Goal: Information Seeking & Learning: Learn about a topic

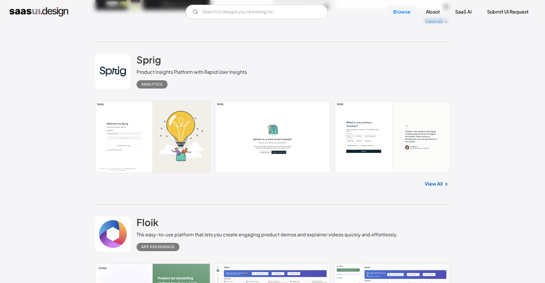
scroll to position [369, 0]
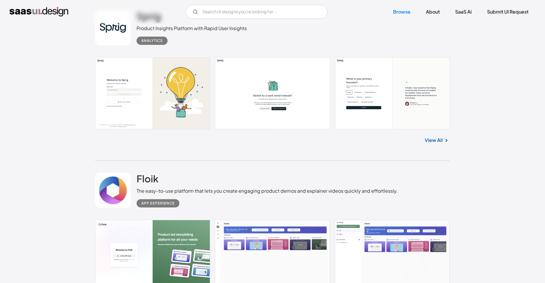
click at [259, 100] on link at bounding box center [272, 93] width 355 height 72
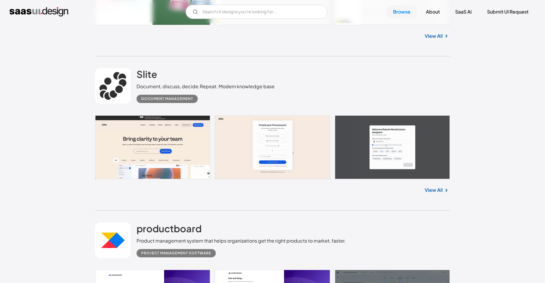
scroll to position [715, 0]
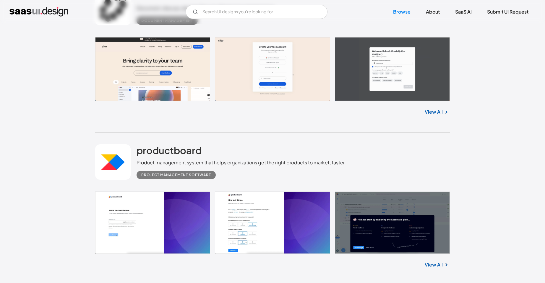
click at [270, 224] on link at bounding box center [272, 223] width 355 height 62
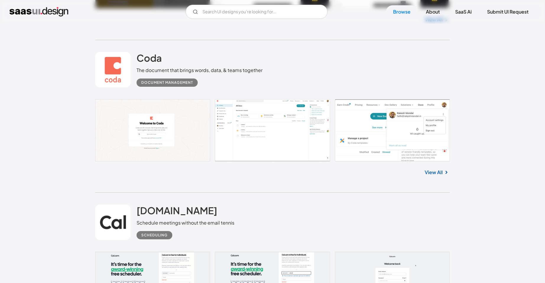
scroll to position [1635, 0]
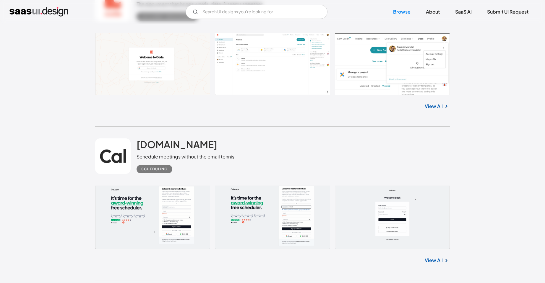
click at [244, 71] on link at bounding box center [272, 64] width 355 height 62
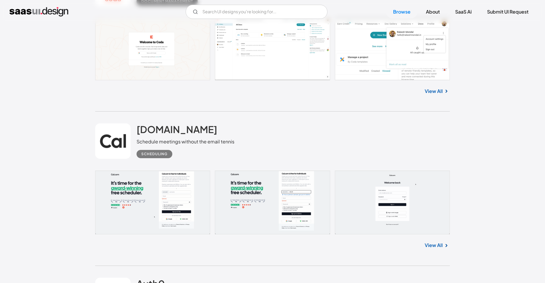
scroll to position [1700, 0]
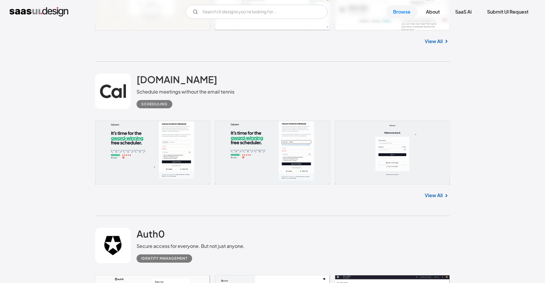
click at [371, 150] on link at bounding box center [272, 153] width 355 height 64
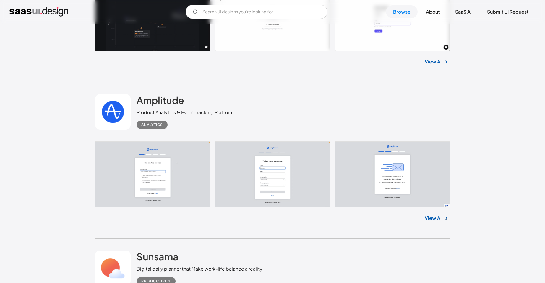
scroll to position [2493, 0]
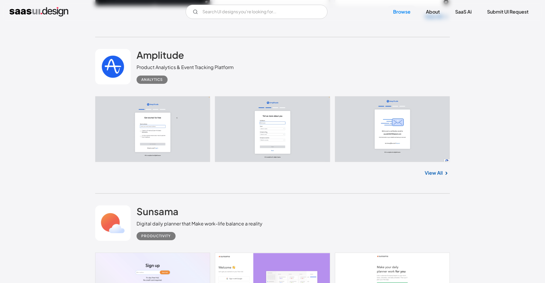
click at [257, 141] on link at bounding box center [272, 129] width 355 height 66
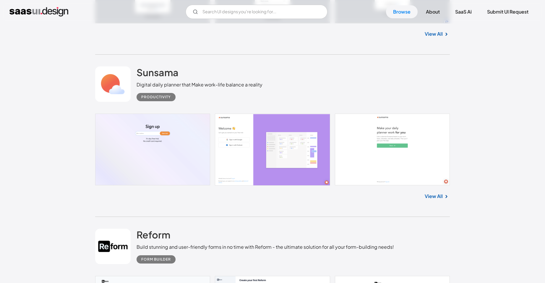
scroll to position [2683, 0]
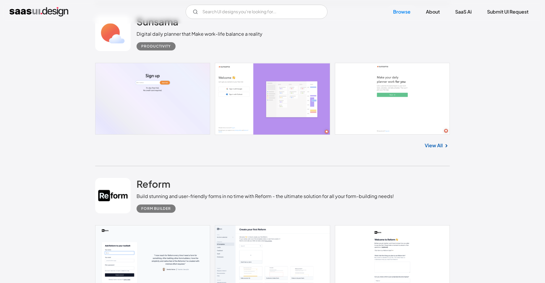
click at [437, 145] on link "View All" at bounding box center [434, 145] width 18 height 7
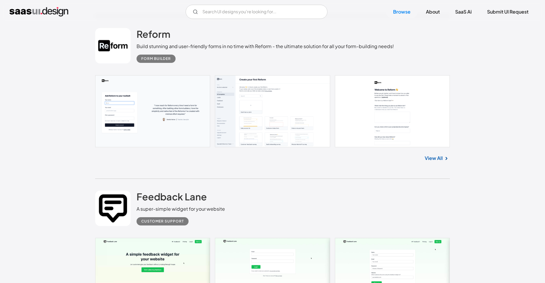
scroll to position [2845, 0]
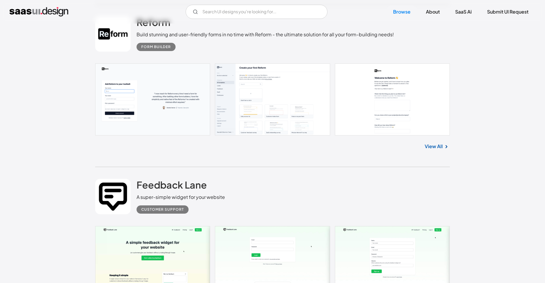
click at [233, 114] on link at bounding box center [272, 100] width 355 height 72
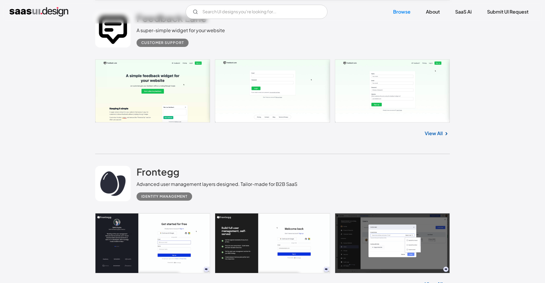
scroll to position [3019, 0]
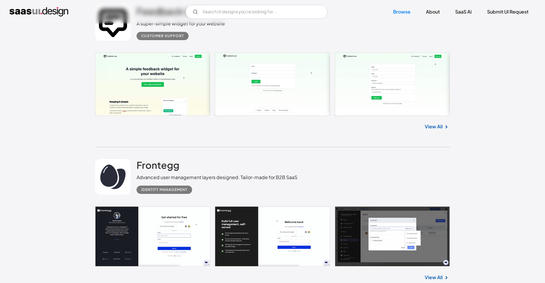
click at [404, 91] on link at bounding box center [272, 84] width 355 height 63
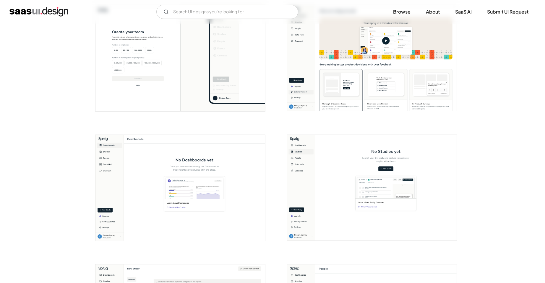
scroll to position [447, 0]
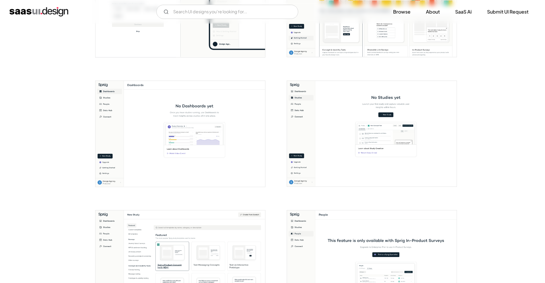
click at [112, 101] on img "open lightbox" at bounding box center [180, 134] width 170 height 106
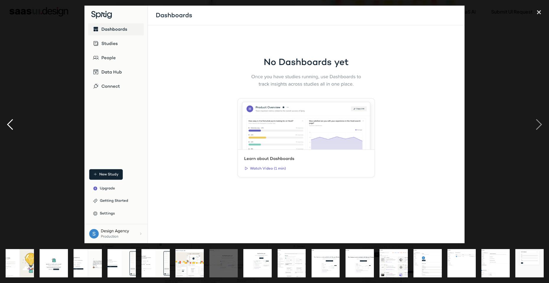
click at [8, 126] on div "previous image" at bounding box center [10, 125] width 20 height 238
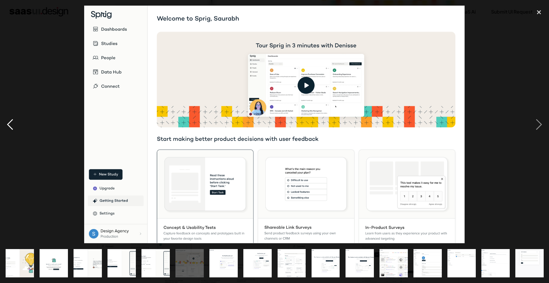
click at [12, 120] on div "previous image" at bounding box center [10, 125] width 20 height 238
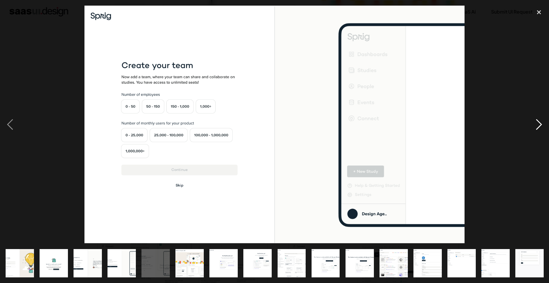
click at [545, 123] on div "next image" at bounding box center [539, 125] width 20 height 238
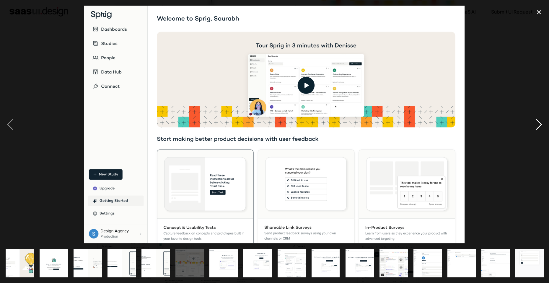
click at [545, 123] on div "next image" at bounding box center [539, 125] width 20 height 238
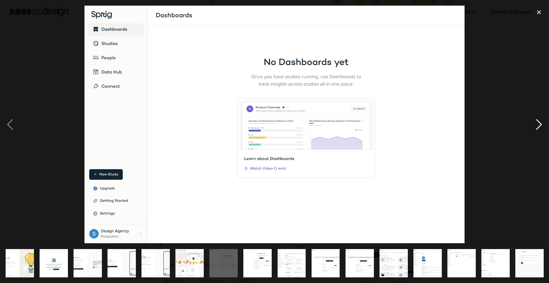
click at [545, 123] on div "next image" at bounding box center [539, 125] width 20 height 238
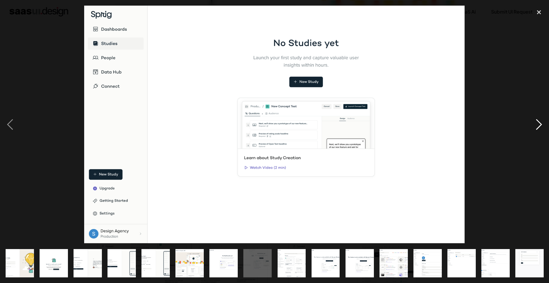
click at [538, 128] on div "next image" at bounding box center [539, 125] width 20 height 238
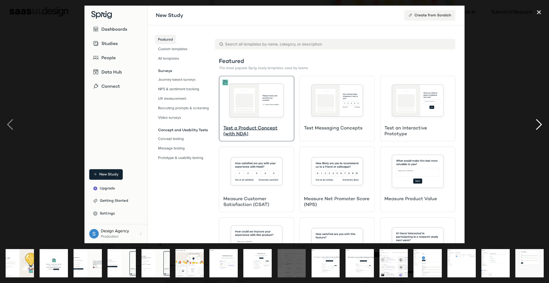
click at [545, 127] on div "next image" at bounding box center [539, 125] width 20 height 238
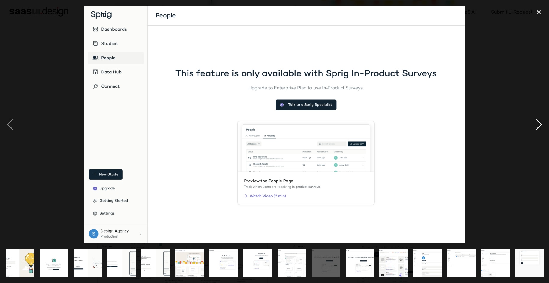
click at [545, 127] on div "next image" at bounding box center [539, 125] width 20 height 238
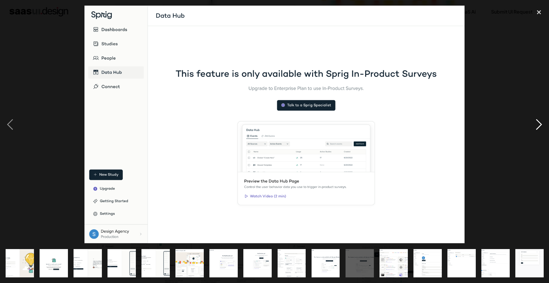
click at [545, 127] on div "next image" at bounding box center [539, 125] width 20 height 238
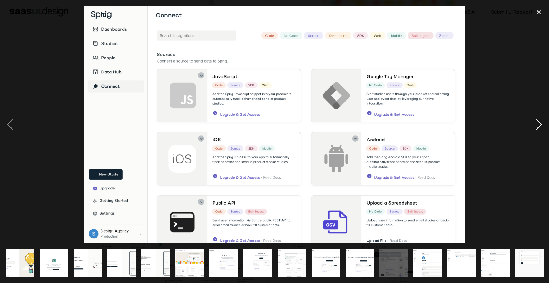
click at [545, 126] on div "next image" at bounding box center [539, 125] width 20 height 238
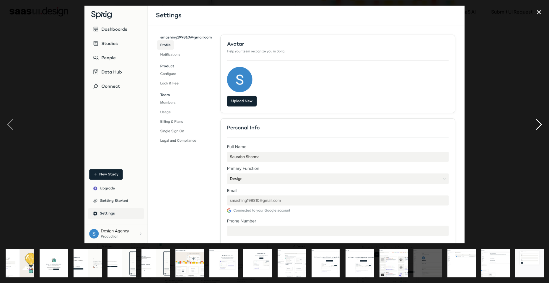
click at [543, 125] on div "next image" at bounding box center [539, 125] width 20 height 238
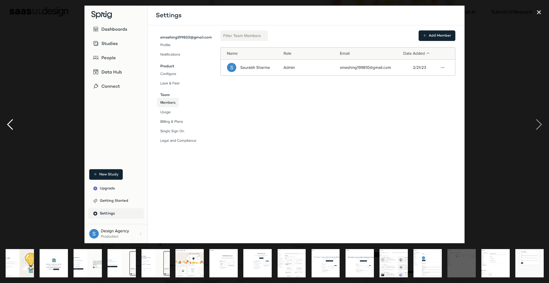
click at [15, 121] on div "previous image" at bounding box center [10, 125] width 20 height 238
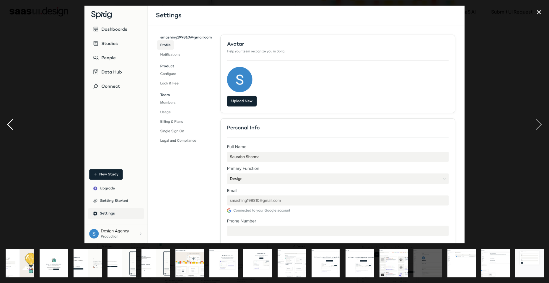
click at [9, 121] on div "previous image" at bounding box center [10, 125] width 20 height 238
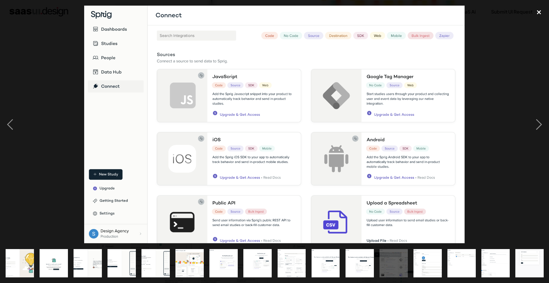
click at [536, 10] on div "close lightbox" at bounding box center [539, 12] width 20 height 13
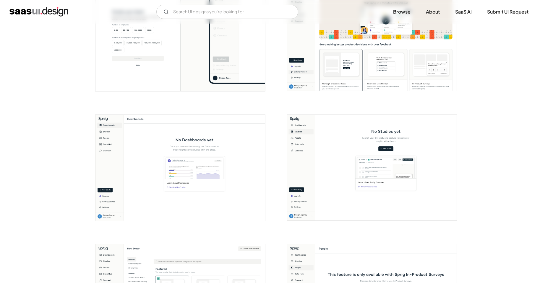
scroll to position [331, 0]
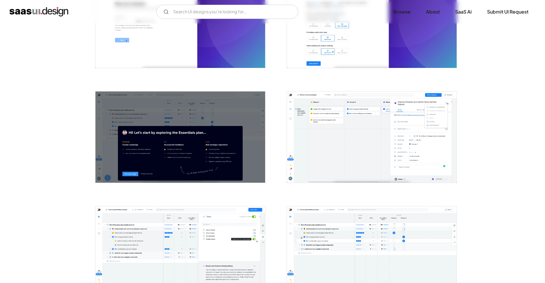
scroll to position [212, 0]
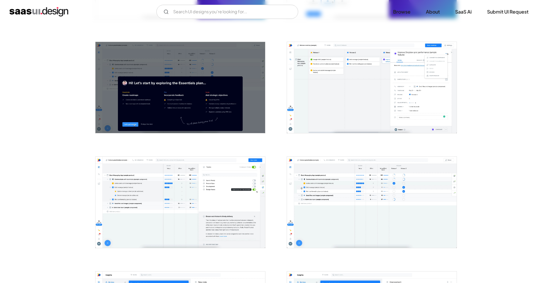
click at [214, 195] on img "open lightbox" at bounding box center [180, 202] width 170 height 91
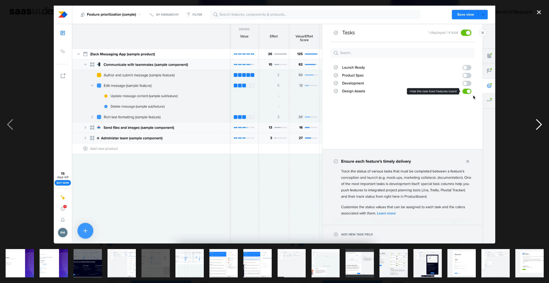
click at [535, 123] on div "next image" at bounding box center [539, 125] width 20 height 238
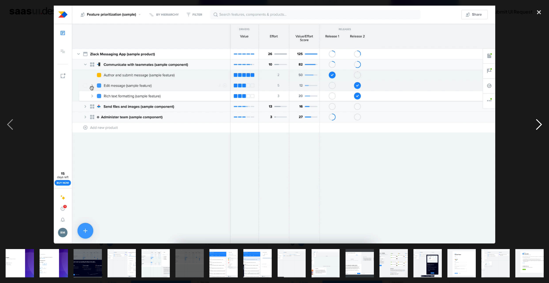
click at [535, 123] on div "next image" at bounding box center [539, 125] width 20 height 238
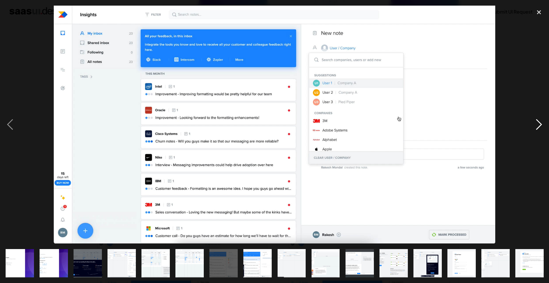
click at [535, 123] on div "next image" at bounding box center [539, 125] width 20 height 238
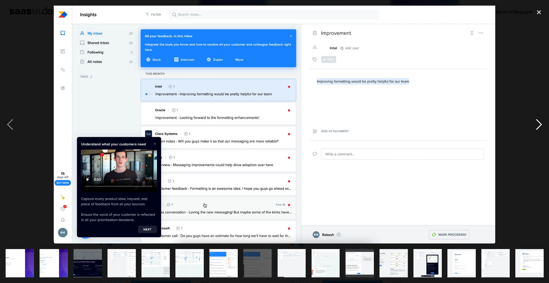
click at [535, 123] on div "next image" at bounding box center [539, 125] width 20 height 238
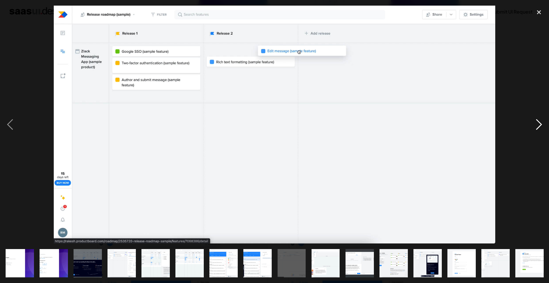
click at [535, 124] on div "next image" at bounding box center [539, 125] width 20 height 238
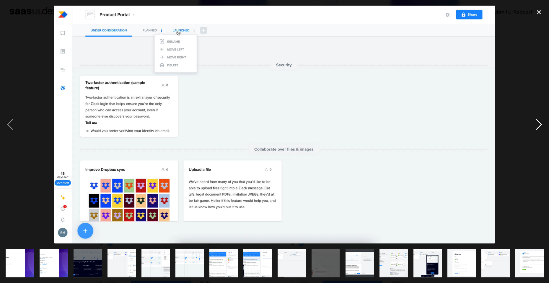
click at [535, 124] on div "next image" at bounding box center [539, 125] width 20 height 238
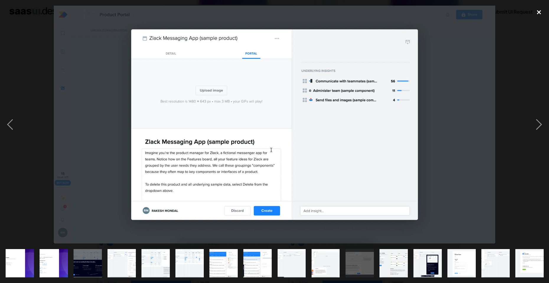
click at [540, 13] on div "close lightbox" at bounding box center [539, 12] width 20 height 13
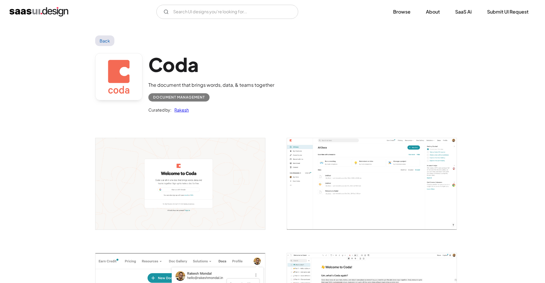
click at [336, 189] on img "open lightbox" at bounding box center [372, 183] width 170 height 91
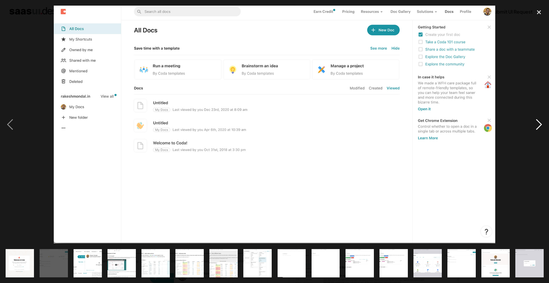
click at [538, 121] on div "next image" at bounding box center [539, 125] width 20 height 238
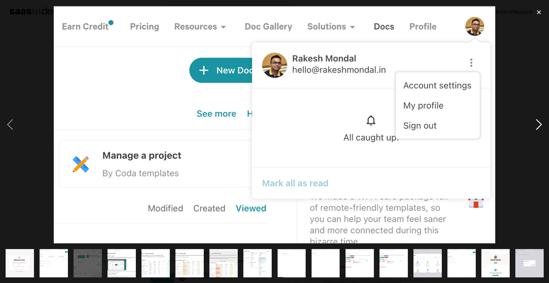
click at [538, 121] on div "next image" at bounding box center [539, 125] width 20 height 238
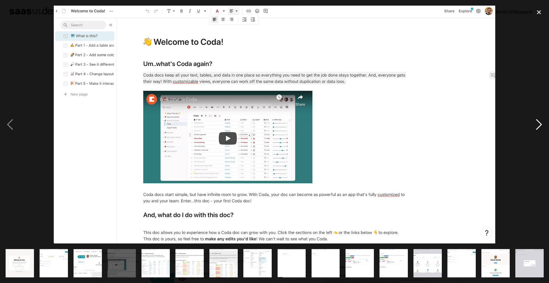
click at [538, 121] on div "next image" at bounding box center [539, 125] width 20 height 238
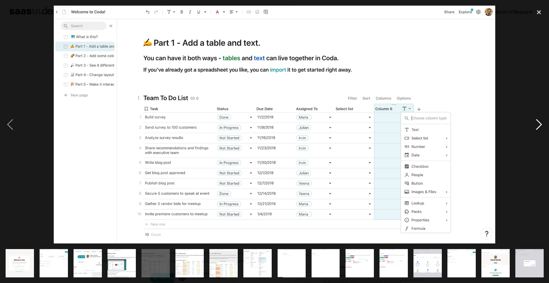
click at [538, 121] on div "next image" at bounding box center [539, 125] width 20 height 238
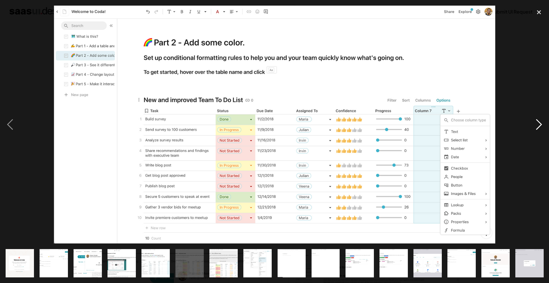
click at [538, 121] on div "next image" at bounding box center [539, 125] width 20 height 238
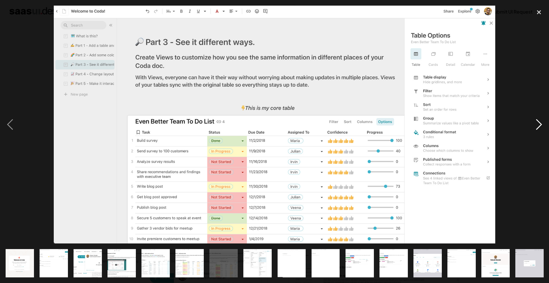
click at [538, 121] on div "next image" at bounding box center [539, 125] width 20 height 238
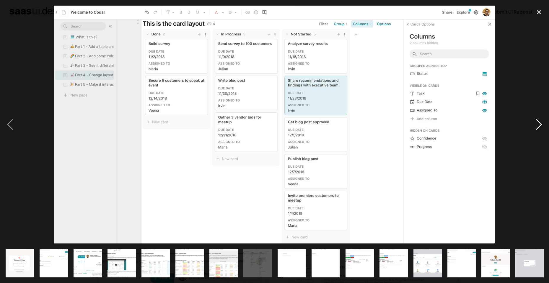
click at [538, 121] on div "next image" at bounding box center [539, 125] width 20 height 238
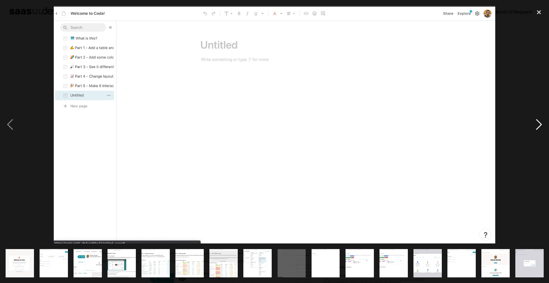
click at [538, 121] on div "next image" at bounding box center [539, 125] width 20 height 238
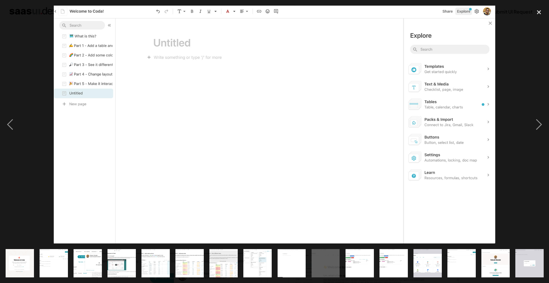
click at [469, 97] on img at bounding box center [274, 125] width 441 height 238
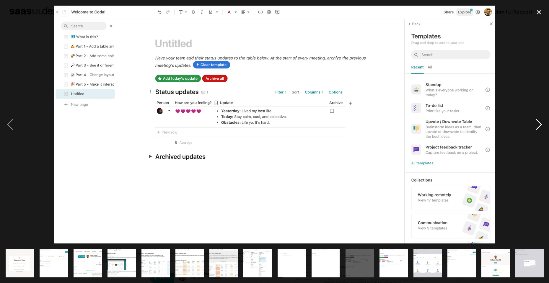
click at [534, 117] on div "next image" at bounding box center [539, 125] width 20 height 238
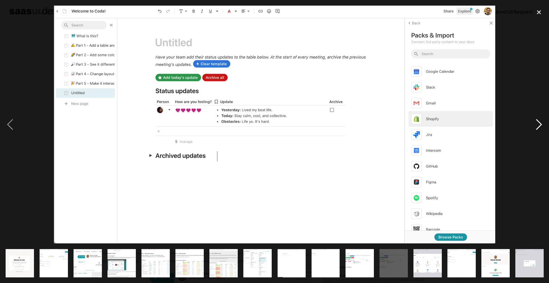
click at [534, 117] on div "next image" at bounding box center [539, 125] width 20 height 238
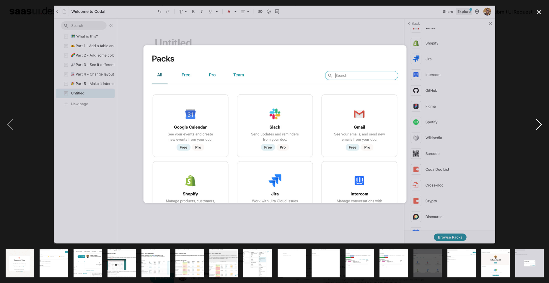
click at [534, 117] on div "next image" at bounding box center [539, 125] width 20 height 238
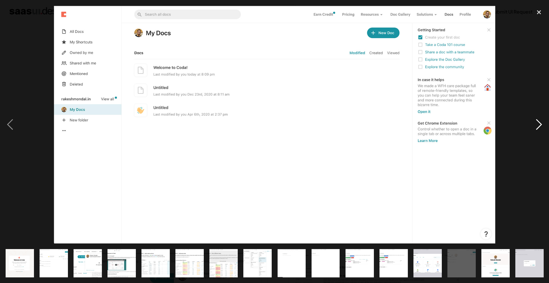
click at [534, 117] on div "next image" at bounding box center [539, 125] width 20 height 238
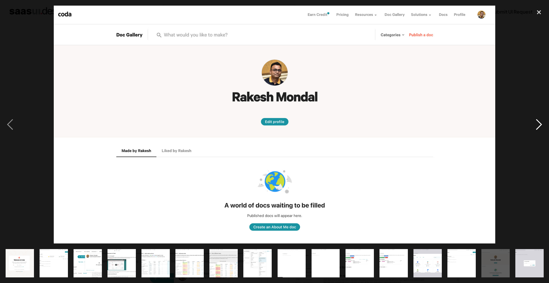
click at [532, 121] on div "next image" at bounding box center [539, 125] width 20 height 238
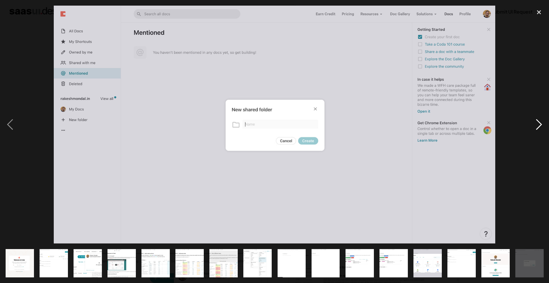
click at [536, 120] on div "next image" at bounding box center [539, 125] width 20 height 238
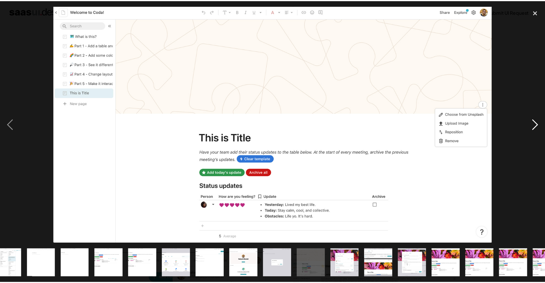
scroll to position [0, 306]
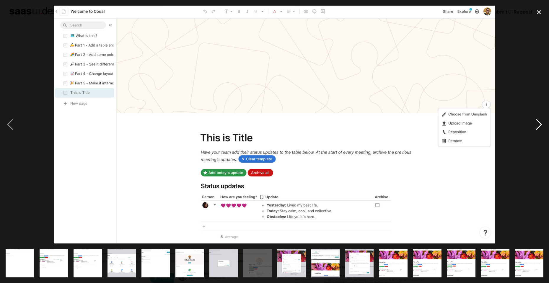
click at [536, 120] on div "next image" at bounding box center [539, 125] width 20 height 238
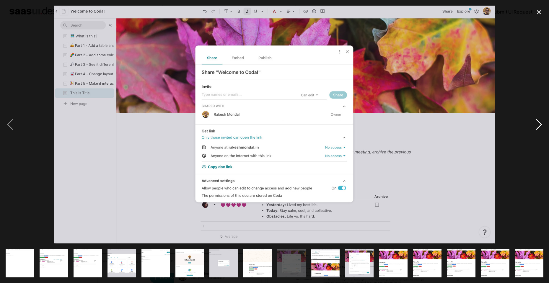
click at [536, 120] on div "next image" at bounding box center [539, 125] width 20 height 238
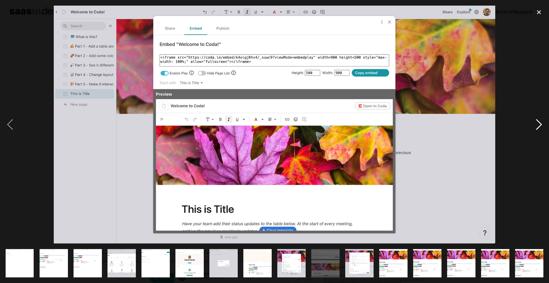
click at [536, 120] on div "next image" at bounding box center [539, 125] width 20 height 238
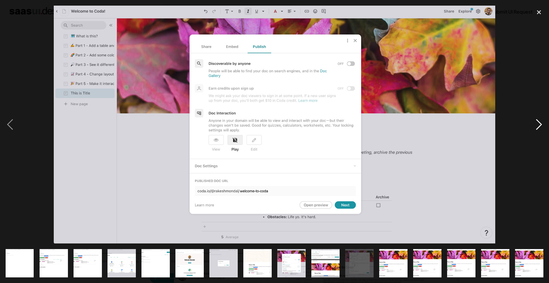
click at [536, 120] on div "next image" at bounding box center [539, 125] width 20 height 238
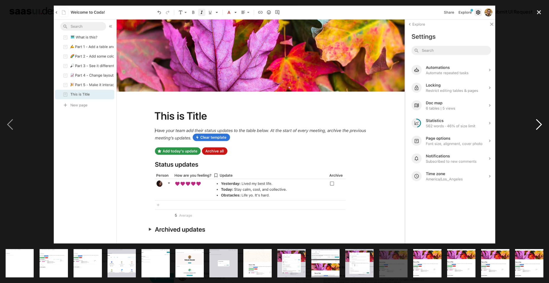
click at [540, 119] on div "next image" at bounding box center [539, 125] width 20 height 238
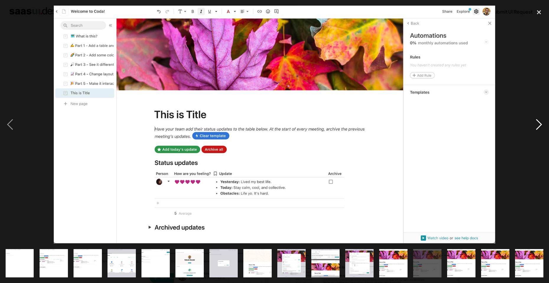
click at [540, 119] on div "next image" at bounding box center [539, 125] width 20 height 238
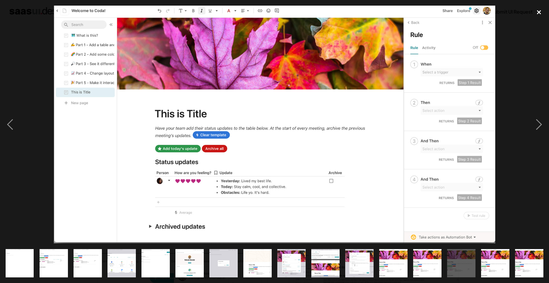
click at [538, 13] on div "close lightbox" at bounding box center [539, 12] width 20 height 13
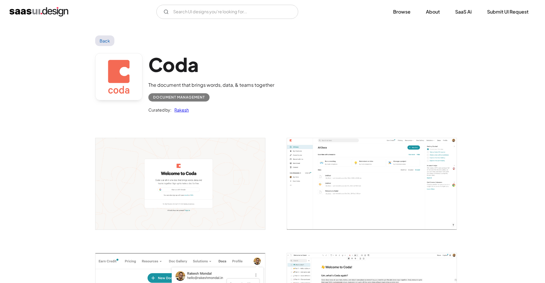
scroll to position [0, 0]
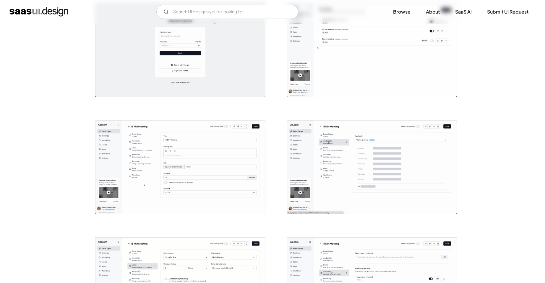
scroll to position [299, 0]
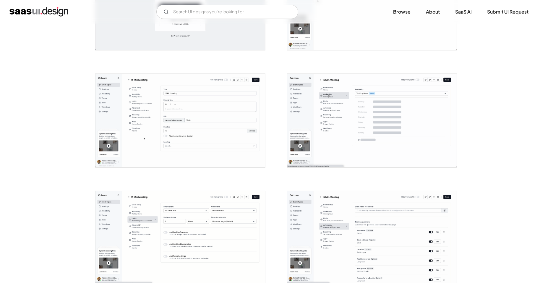
click at [355, 135] on img "open lightbox" at bounding box center [372, 121] width 170 height 94
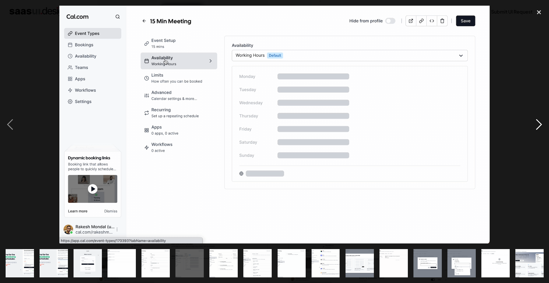
click at [533, 126] on div "next image" at bounding box center [539, 125] width 20 height 238
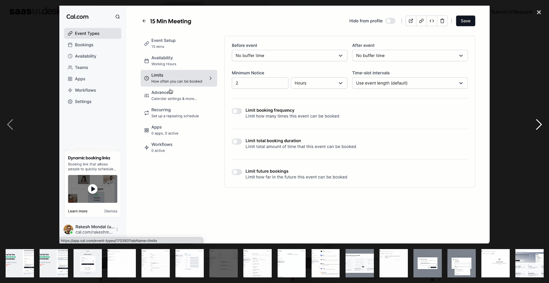
click at [532, 126] on div "next image" at bounding box center [539, 125] width 20 height 238
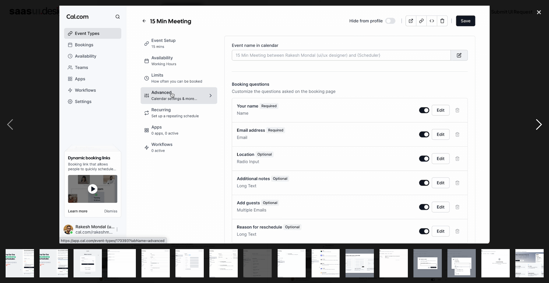
click at [532, 126] on div "next image" at bounding box center [539, 125] width 20 height 238
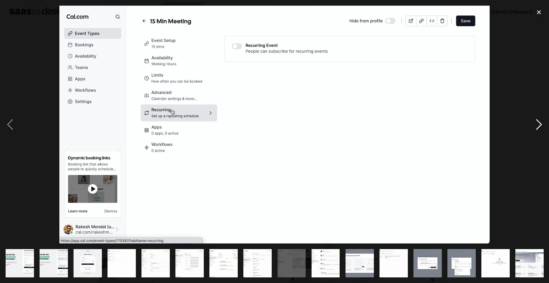
click at [532, 126] on div "next image" at bounding box center [539, 125] width 20 height 238
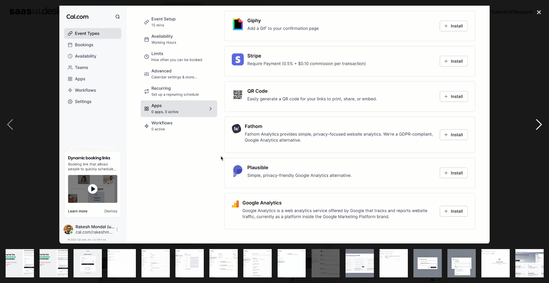
click at [532, 126] on div "next image" at bounding box center [539, 125] width 20 height 238
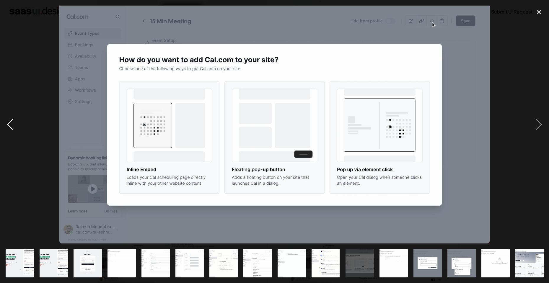
click at [10, 119] on div "previous image" at bounding box center [10, 125] width 20 height 238
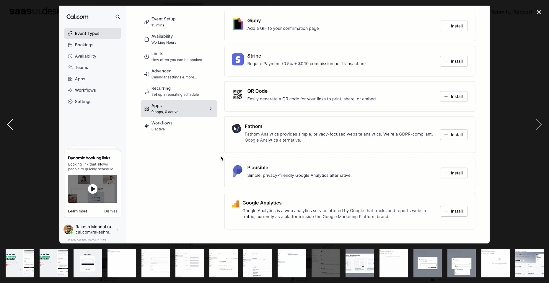
click at [10, 119] on div "previous image" at bounding box center [10, 125] width 20 height 238
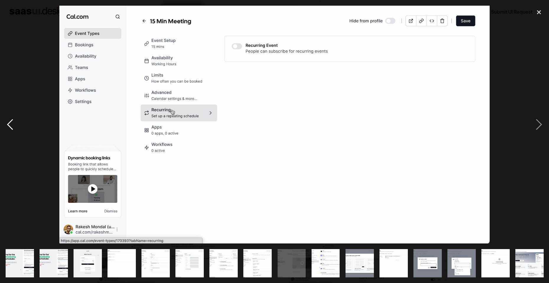
click at [10, 119] on div "previous image" at bounding box center [10, 125] width 20 height 238
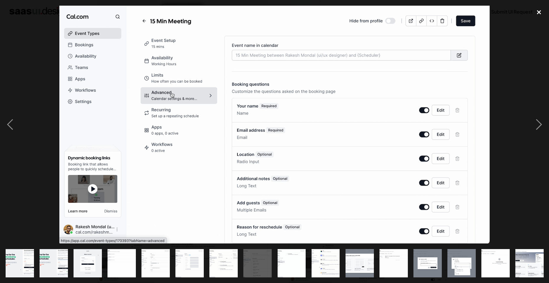
click at [542, 12] on div "close lightbox" at bounding box center [539, 12] width 20 height 13
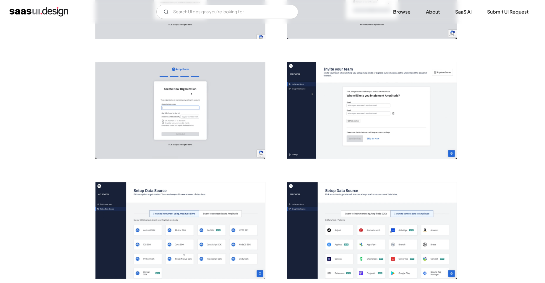
scroll to position [421, 0]
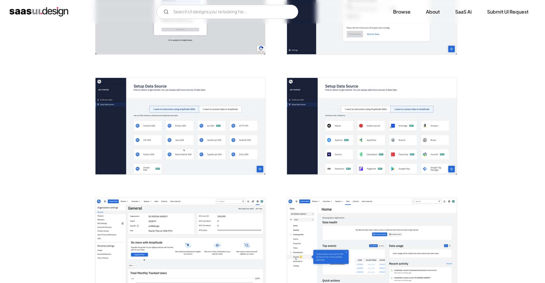
click at [176, 140] on img "open lightbox" at bounding box center [180, 126] width 170 height 97
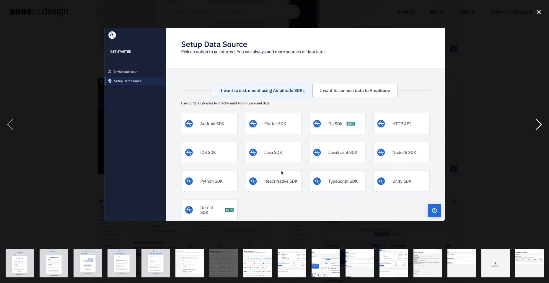
click at [543, 124] on div "next image" at bounding box center [539, 125] width 20 height 238
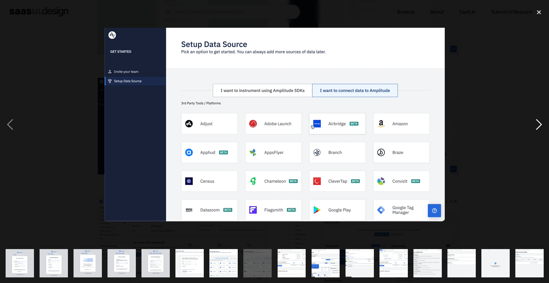
click at [543, 124] on div "next image" at bounding box center [539, 125] width 20 height 238
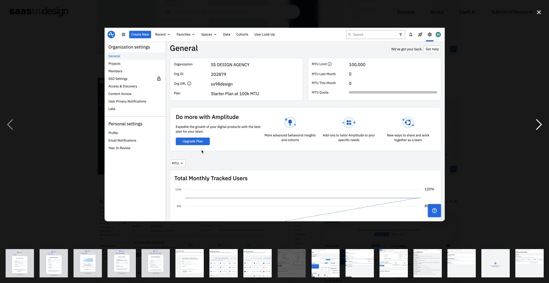
click at [543, 124] on div "next image" at bounding box center [539, 125] width 20 height 238
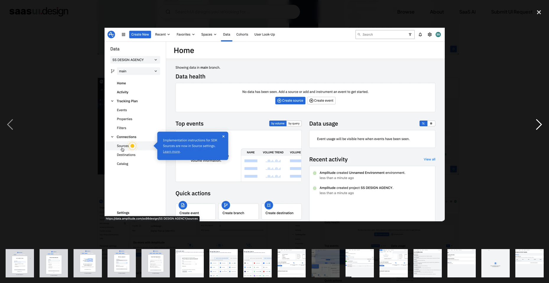
click at [543, 124] on div "next image" at bounding box center [539, 125] width 20 height 238
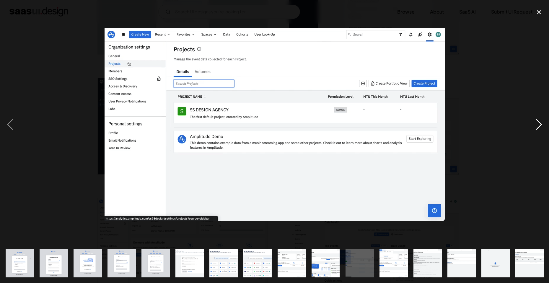
click at [543, 124] on div "next image" at bounding box center [539, 125] width 20 height 238
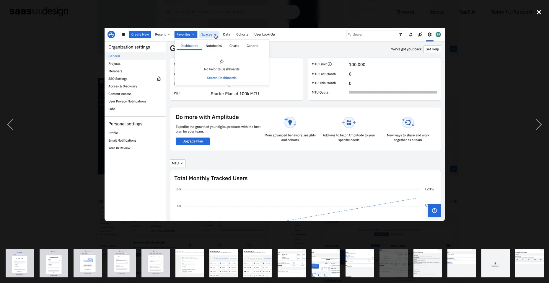
click at [542, 13] on div "close lightbox" at bounding box center [539, 12] width 20 height 13
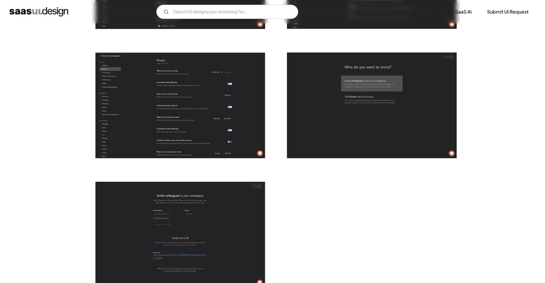
scroll to position [1594, 0]
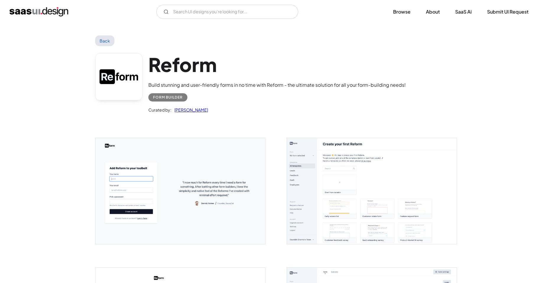
click at [354, 182] on img "open lightbox" at bounding box center [372, 191] width 170 height 106
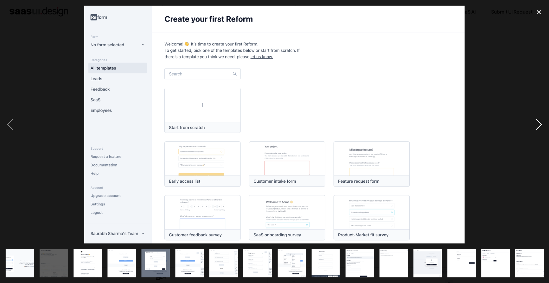
click at [543, 121] on div "next image" at bounding box center [539, 125] width 20 height 238
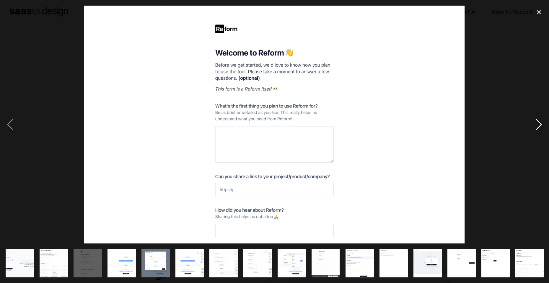
click at [543, 121] on div "next image" at bounding box center [539, 125] width 20 height 238
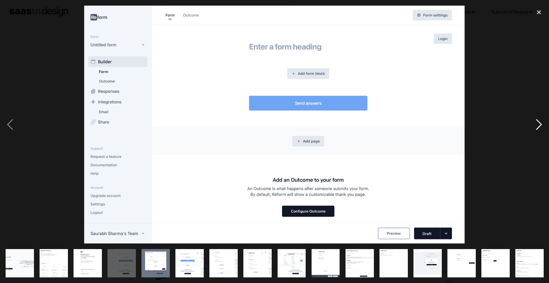
click at [543, 120] on div "next image" at bounding box center [539, 125] width 20 height 238
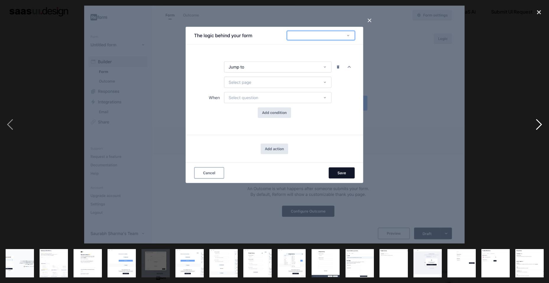
click at [543, 120] on div "next image" at bounding box center [539, 125] width 20 height 238
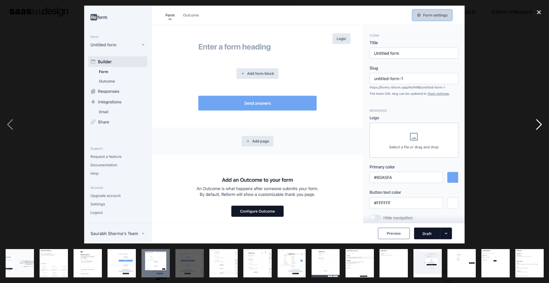
click at [543, 120] on div "next image" at bounding box center [539, 125] width 20 height 238
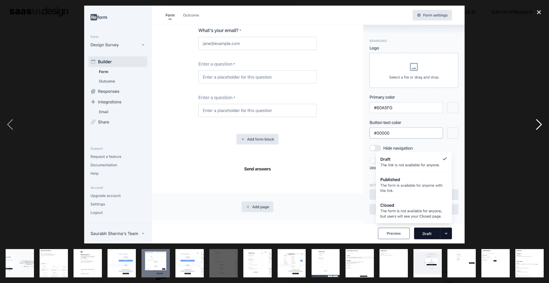
click at [544, 118] on div "next image" at bounding box center [539, 125] width 20 height 238
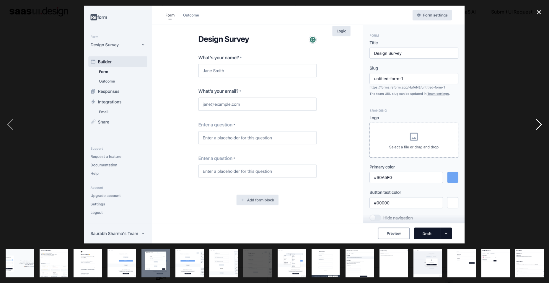
click at [544, 118] on div "next image" at bounding box center [539, 125] width 20 height 238
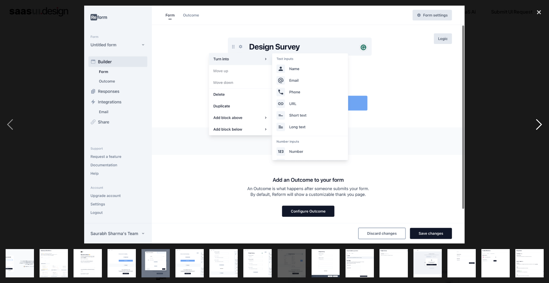
click at [544, 118] on div "next image" at bounding box center [539, 125] width 20 height 238
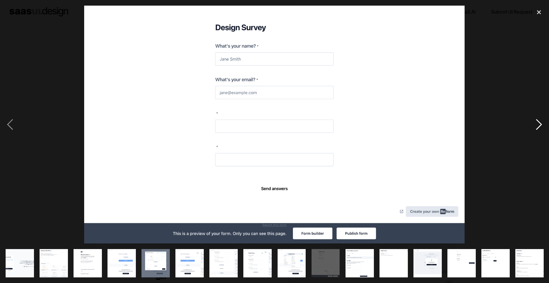
click at [538, 126] on div "next image" at bounding box center [539, 125] width 20 height 238
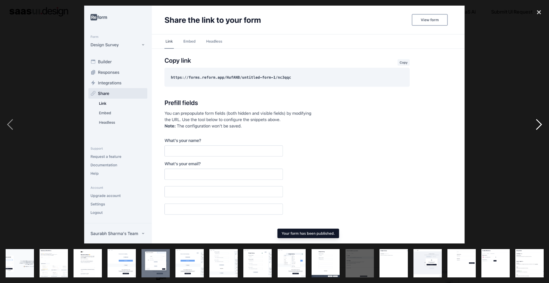
click at [538, 126] on div "next image" at bounding box center [539, 125] width 20 height 238
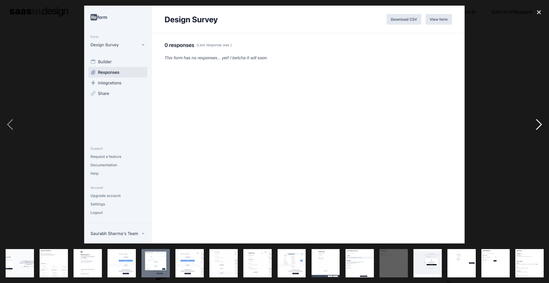
click at [538, 126] on div "next image" at bounding box center [539, 125] width 20 height 238
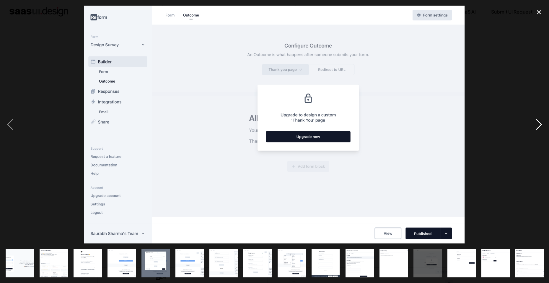
click at [538, 126] on div "next image" at bounding box center [539, 125] width 20 height 238
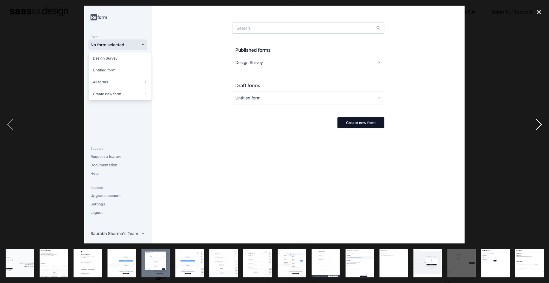
click at [538, 126] on div "next image" at bounding box center [539, 125] width 20 height 238
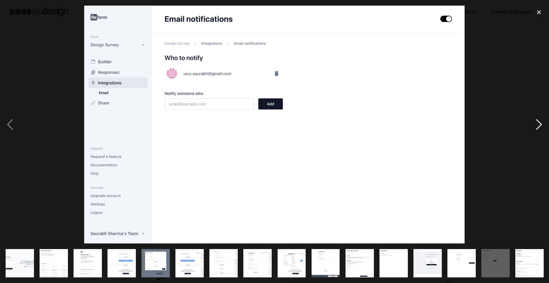
click at [543, 129] on div "next image" at bounding box center [539, 125] width 20 height 238
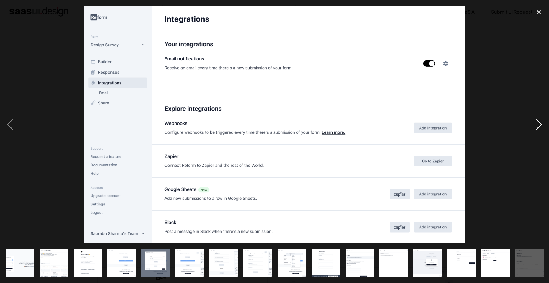
click at [543, 129] on div "next image" at bounding box center [539, 125] width 20 height 238
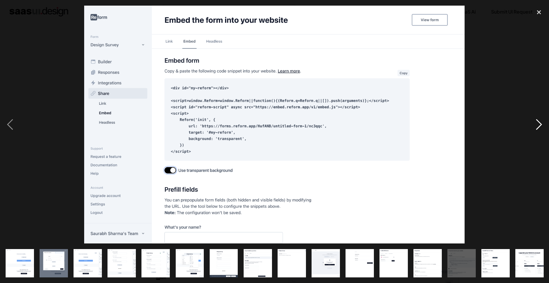
scroll to position [0, 102]
click at [543, 129] on div "next image" at bounding box center [539, 125] width 20 height 238
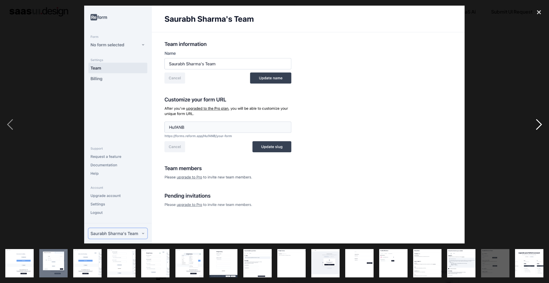
click at [543, 129] on div "next image" at bounding box center [539, 125] width 20 height 238
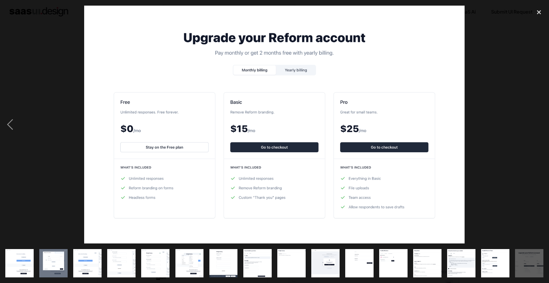
click at [543, 129] on div "next image" at bounding box center [539, 125] width 20 height 238
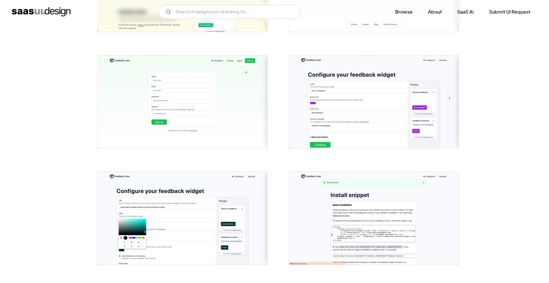
scroll to position [200, 0]
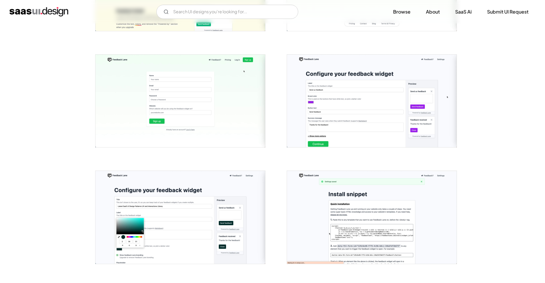
click at [386, 129] on img "open lightbox" at bounding box center [372, 101] width 170 height 93
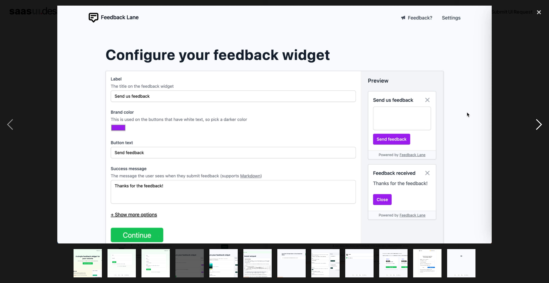
click at [543, 126] on div "next image" at bounding box center [539, 125] width 20 height 238
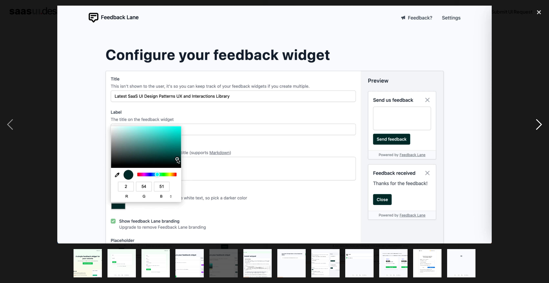
click at [542, 126] on div "next image" at bounding box center [539, 125] width 20 height 238
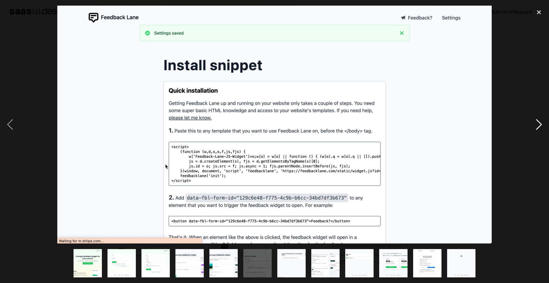
click at [542, 126] on div "next image" at bounding box center [539, 125] width 20 height 238
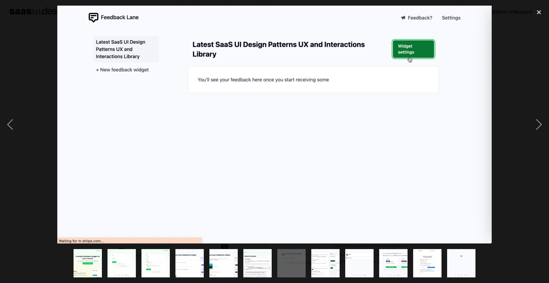
click at [337, 256] on img "show item 8 of 12" at bounding box center [326, 263] width 52 height 28
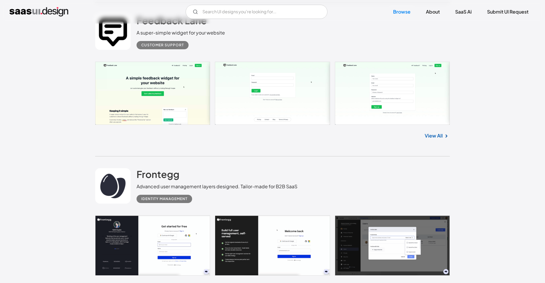
scroll to position [3119, 0]
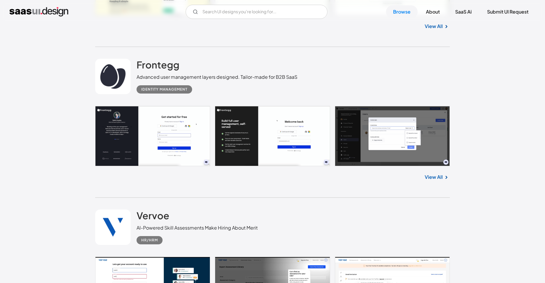
click at [270, 137] on link at bounding box center [272, 136] width 355 height 60
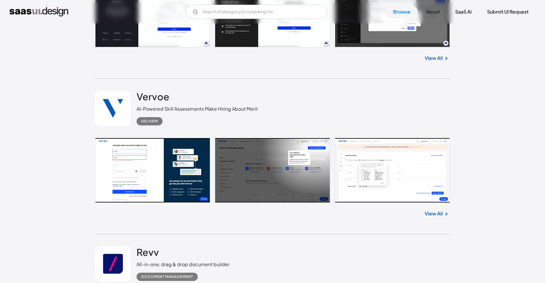
scroll to position [3275, 0]
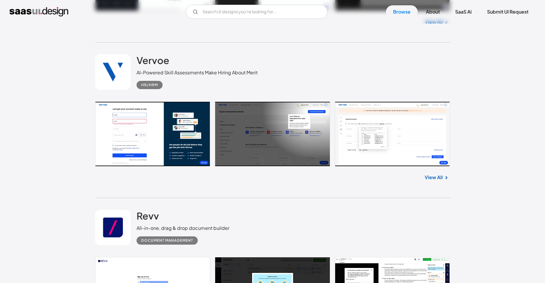
click at [400, 137] on link at bounding box center [272, 134] width 355 height 65
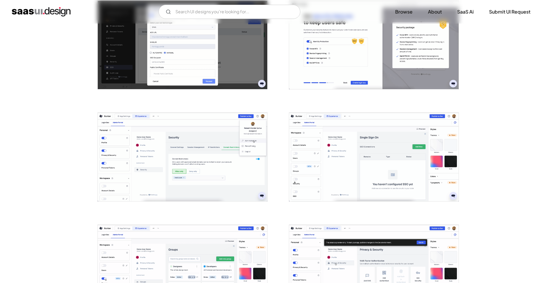
scroll to position [562, 0]
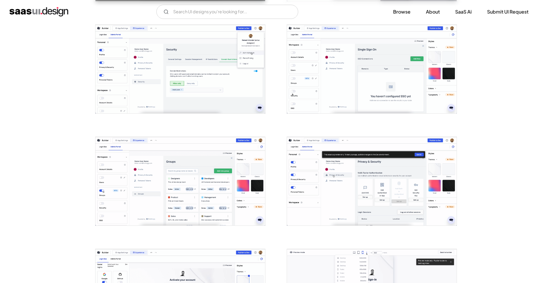
click at [358, 176] on img "open lightbox" at bounding box center [372, 181] width 170 height 89
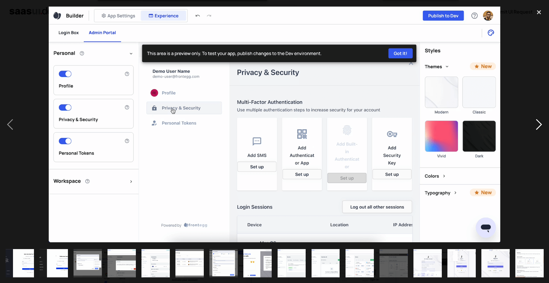
click at [539, 126] on div "next image" at bounding box center [539, 125] width 20 height 238
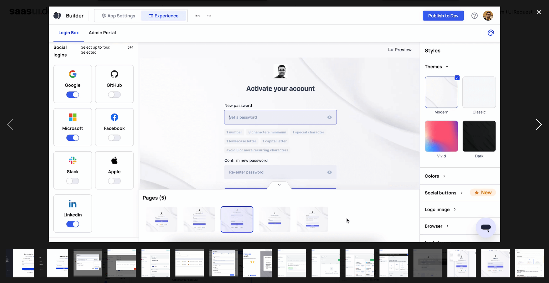
click at [539, 126] on div "next image" at bounding box center [539, 125] width 20 height 238
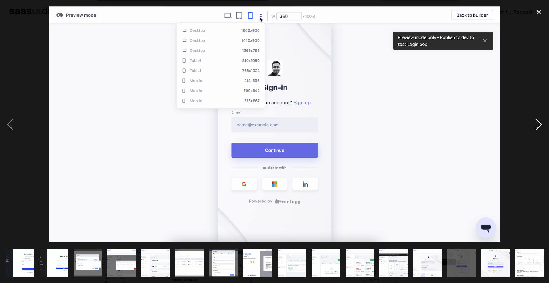
click at [535, 128] on div "next image" at bounding box center [539, 125] width 20 height 238
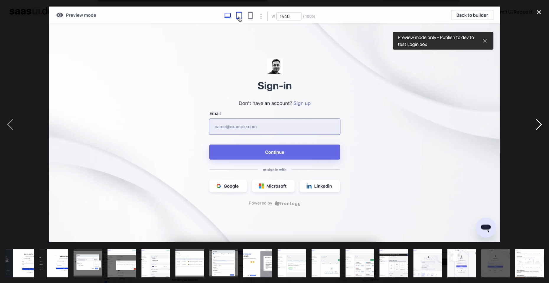
click at [534, 129] on div "next image" at bounding box center [539, 125] width 20 height 238
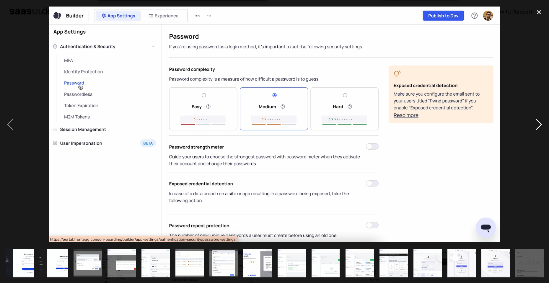
click at [544, 124] on div "next image" at bounding box center [539, 125] width 20 height 238
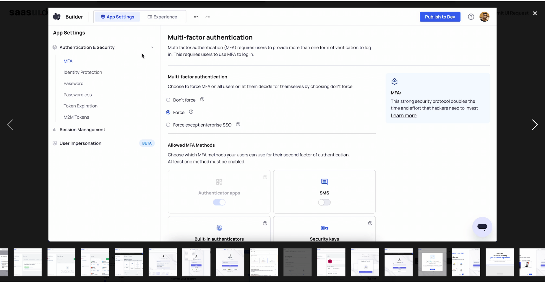
scroll to position [0, 272]
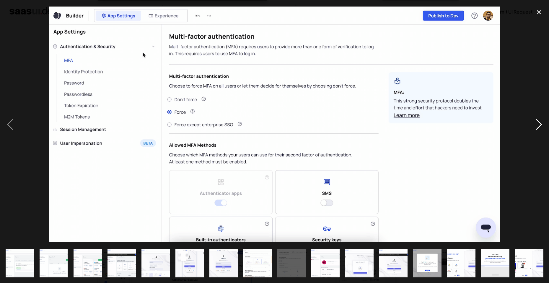
click at [544, 124] on div "next image" at bounding box center [539, 125] width 20 height 238
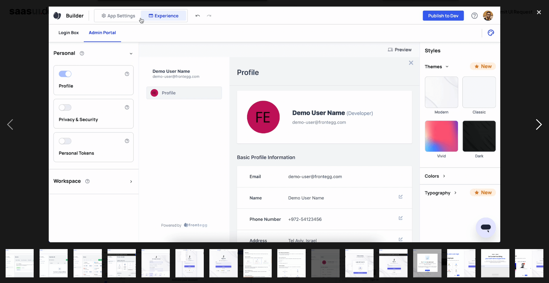
click at [544, 126] on div "next image" at bounding box center [539, 125] width 20 height 238
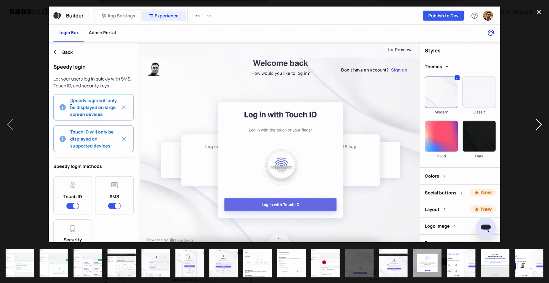
click at [543, 126] on div "next image" at bounding box center [539, 125] width 20 height 238
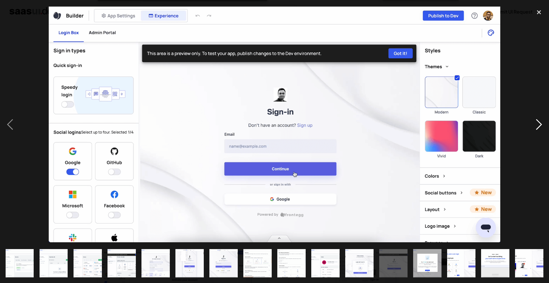
click at [543, 126] on div "next image" at bounding box center [539, 125] width 20 height 238
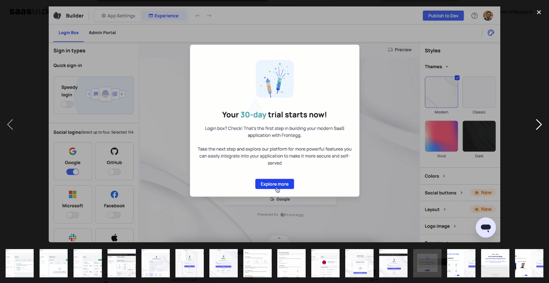
click at [543, 126] on div "next image" at bounding box center [539, 125] width 20 height 238
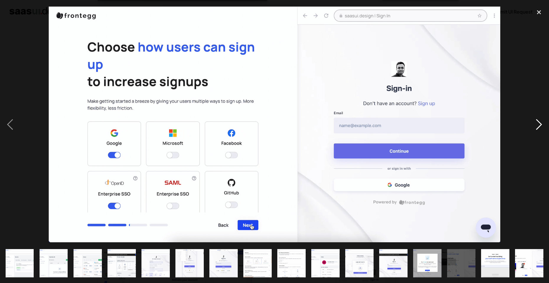
click at [543, 126] on div "next image" at bounding box center [539, 125] width 20 height 238
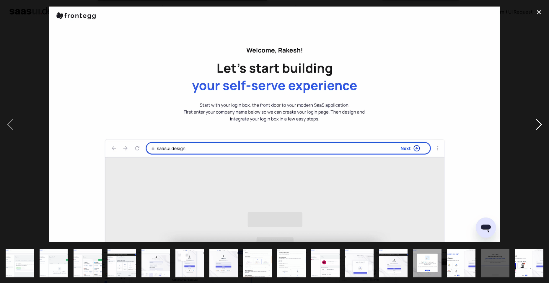
click at [541, 127] on div "next image" at bounding box center [539, 125] width 20 height 238
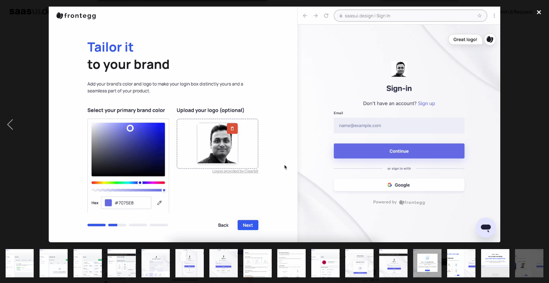
click at [537, 12] on div "close lightbox" at bounding box center [539, 12] width 20 height 13
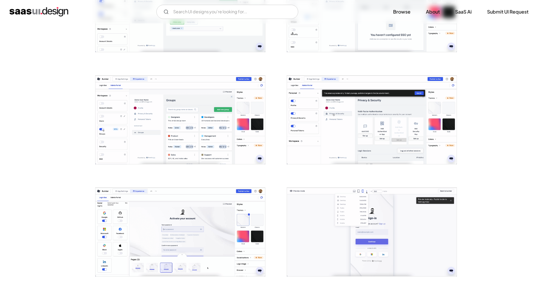
scroll to position [711, 0]
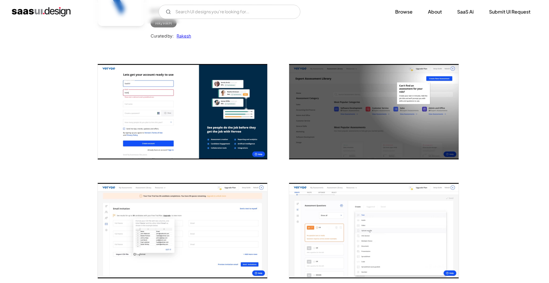
scroll to position [168, 0]
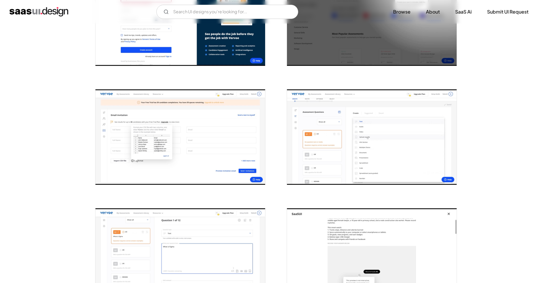
click at [321, 139] on img "open lightbox" at bounding box center [372, 137] width 170 height 95
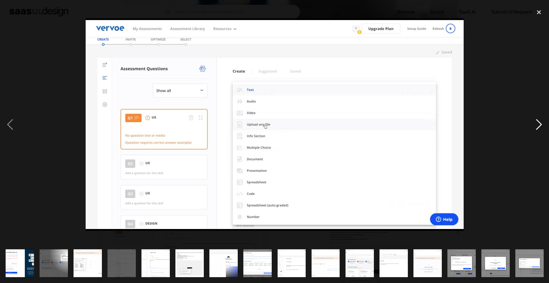
click at [545, 125] on div "next image" at bounding box center [539, 125] width 20 height 238
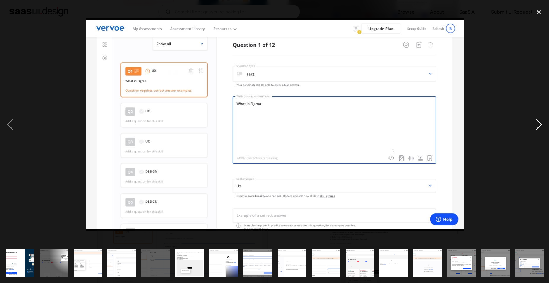
click at [542, 126] on div "next image" at bounding box center [539, 125] width 20 height 238
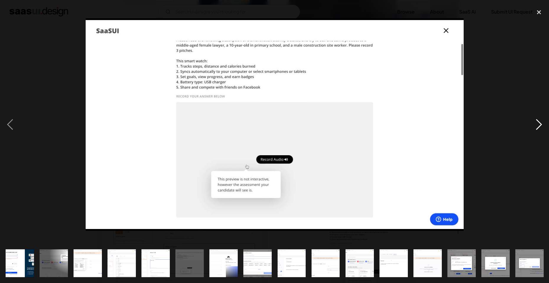
click at [542, 126] on div "next image" at bounding box center [539, 125] width 20 height 238
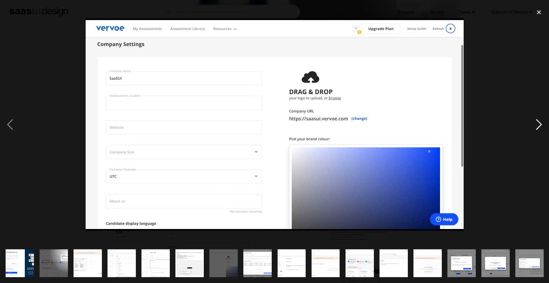
click at [542, 126] on div "next image" at bounding box center [539, 125] width 20 height 238
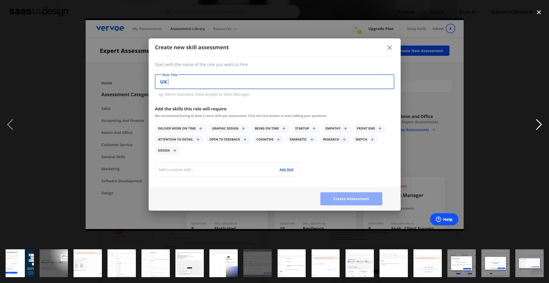
click at [542, 126] on div "next image" at bounding box center [539, 125] width 20 height 238
